Goal: Task Accomplishment & Management: Use online tool/utility

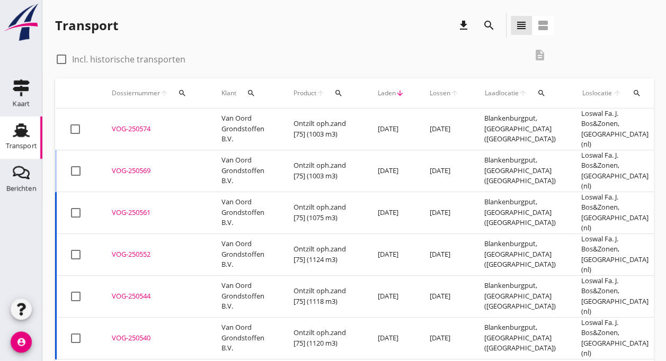
click at [237, 154] on td "Van Oord Grondstoffen B.V." at bounding box center [245, 171] width 72 height 42
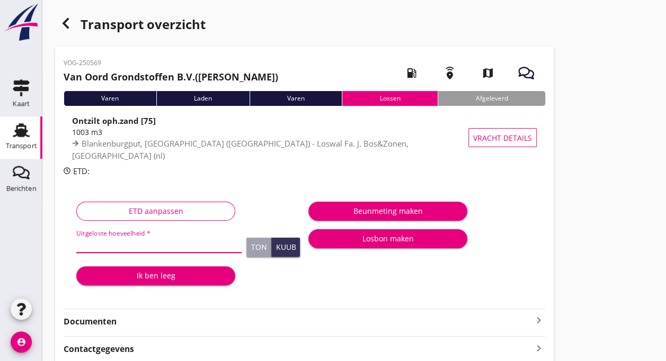
drag, startPoint x: 131, startPoint y: 244, endPoint x: 95, endPoint y: 245, distance: 36.6
click at [95, 245] on input "Uitgeloste hoeveelheid *" at bounding box center [158, 244] width 165 height 17
type input "1090"
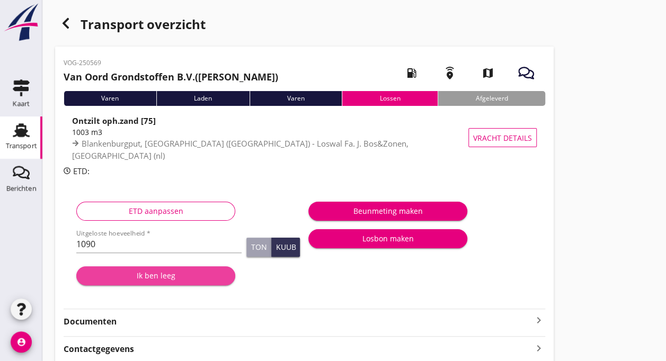
click at [178, 278] on div "Ik ben leeg" at bounding box center [156, 275] width 142 height 11
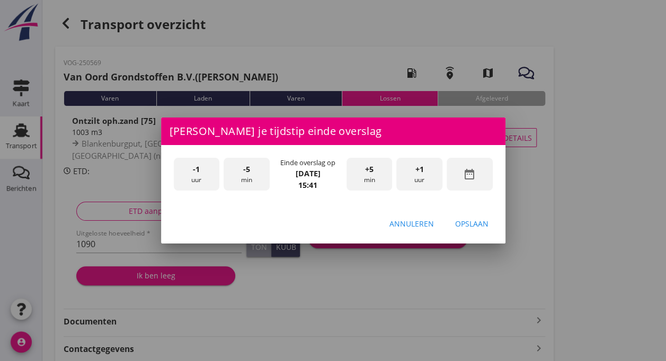
click at [371, 177] on div "+5 min" at bounding box center [369, 174] width 46 height 33
click at [252, 174] on div "-5 min" at bounding box center [246, 174] width 46 height 33
click at [477, 227] on div "Opslaan" at bounding box center [471, 223] width 33 height 11
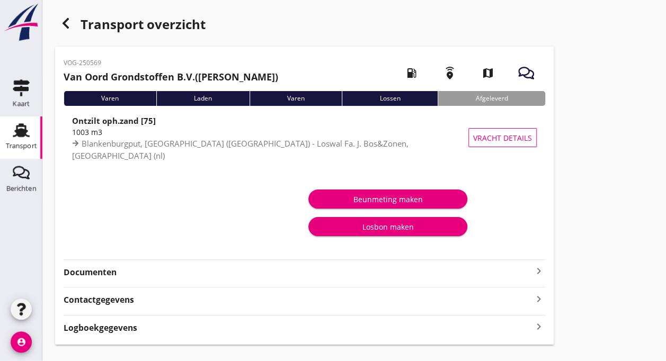
click at [110, 99] on div "Varen" at bounding box center [110, 98] width 93 height 15
click at [31, 142] on div "Transport" at bounding box center [21, 146] width 31 height 15
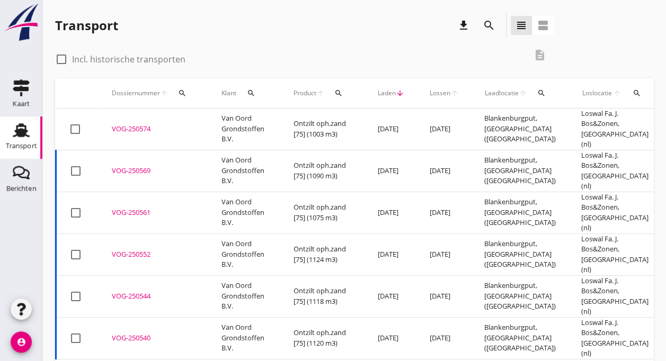
click at [174, 124] on div "VOG-250574" at bounding box center [154, 129] width 84 height 11
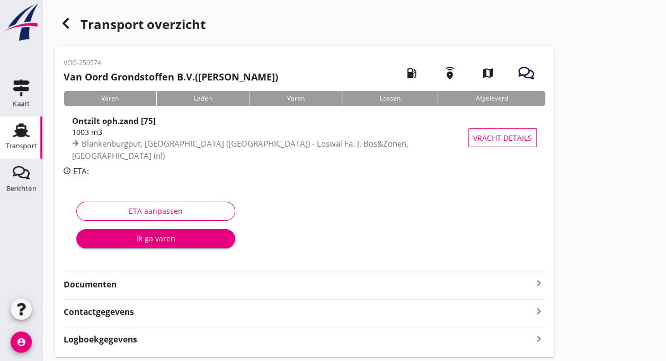
click at [127, 240] on div "Ik ga varen" at bounding box center [156, 238] width 142 height 11
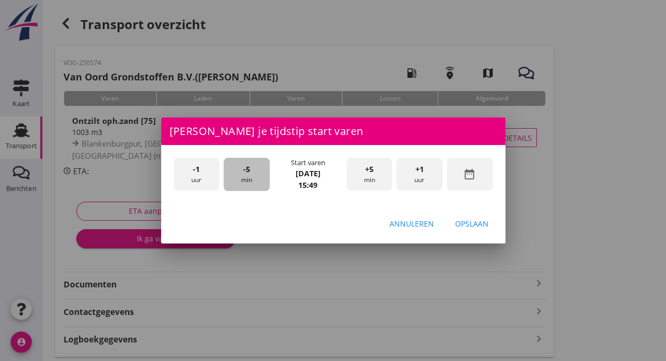
click at [240, 176] on div "-5 min" at bounding box center [246, 174] width 46 height 33
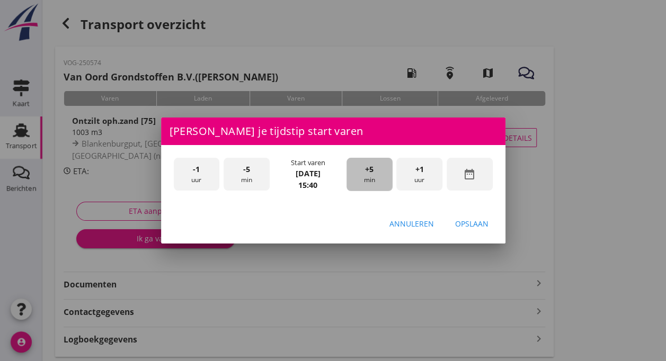
click at [362, 171] on div "+5 min" at bounding box center [369, 174] width 46 height 33
click at [478, 222] on div "Opslaan" at bounding box center [471, 223] width 33 height 11
